Goal: Information Seeking & Learning: Learn about a topic

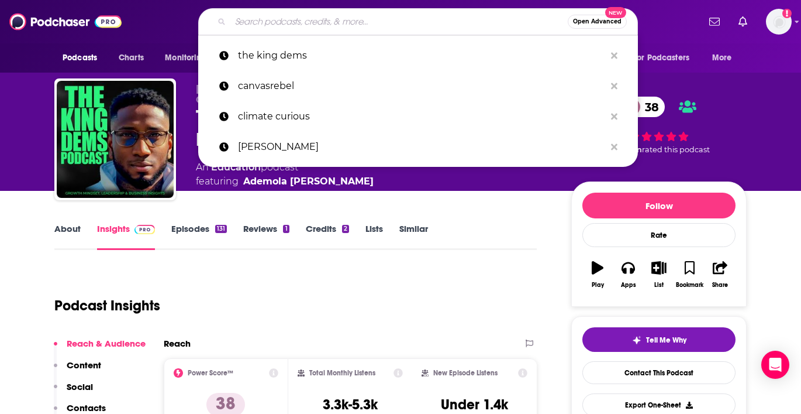
scroll to position [153, 0]
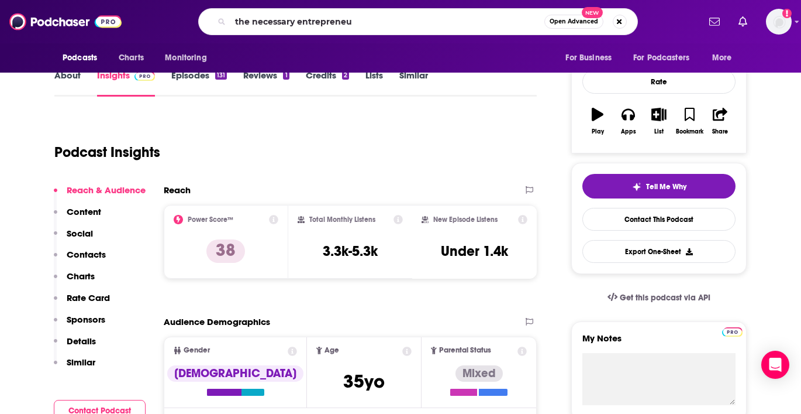
type input "the necessary entrepreneur"
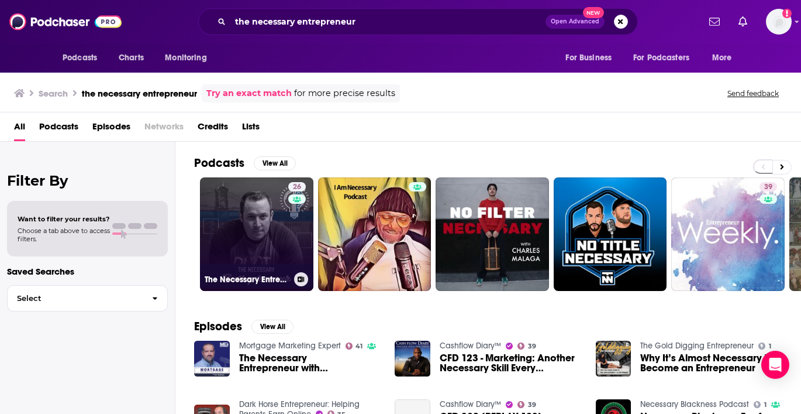
click at [263, 226] on link "26 The Necessary Entrepreneur" at bounding box center [256, 233] width 113 height 113
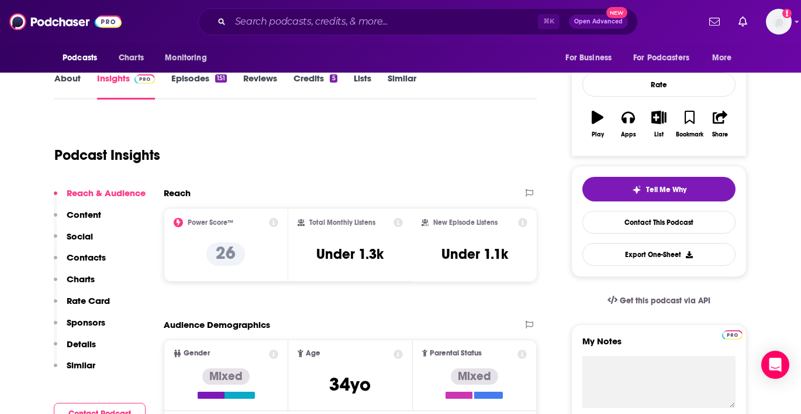
scroll to position [100, 0]
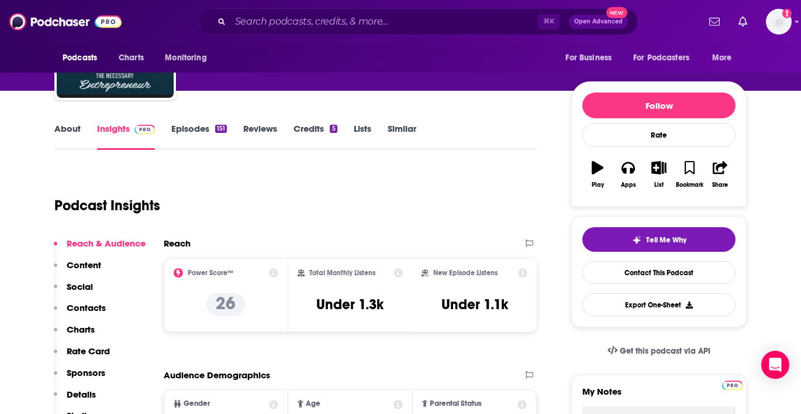
click at [69, 125] on link "About" at bounding box center [67, 136] width 26 height 27
